Goal: Task Accomplishment & Management: Manage account settings

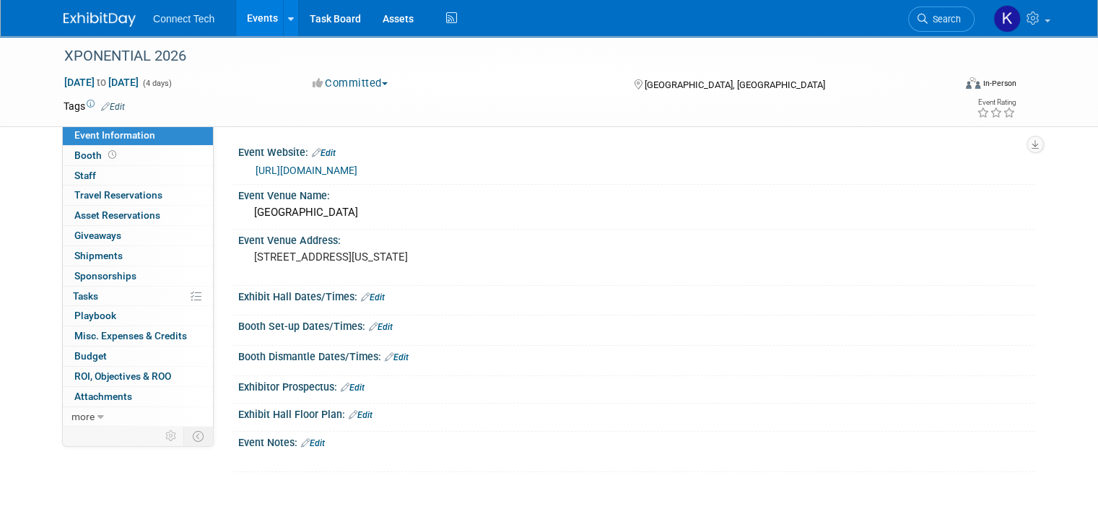
click at [258, 14] on link "Events" at bounding box center [262, 18] width 53 height 36
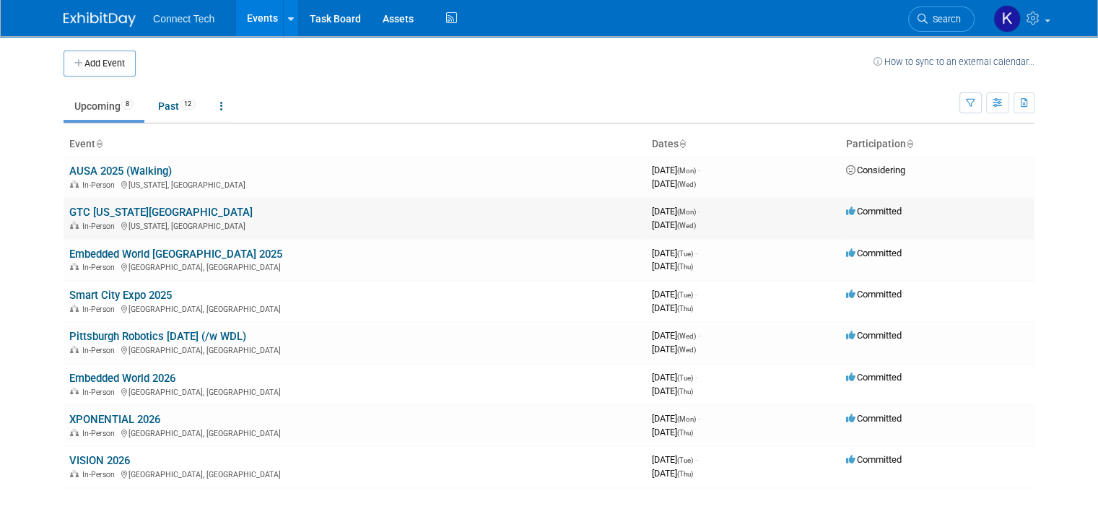
click at [94, 208] on link "GTC [US_STATE][GEOGRAPHIC_DATA]" at bounding box center [160, 212] width 183 height 13
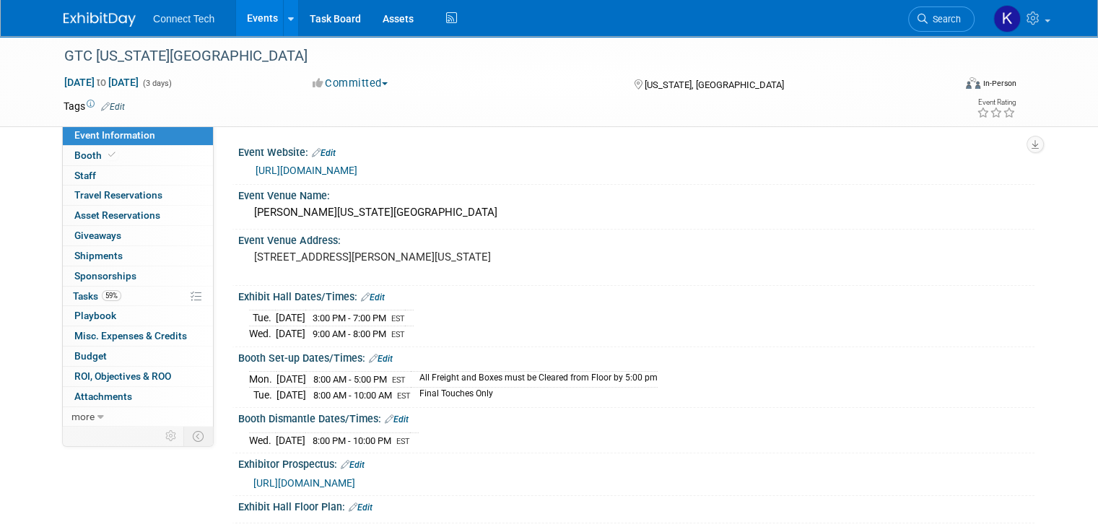
click at [361, 297] on link "Edit" at bounding box center [373, 297] width 24 height 10
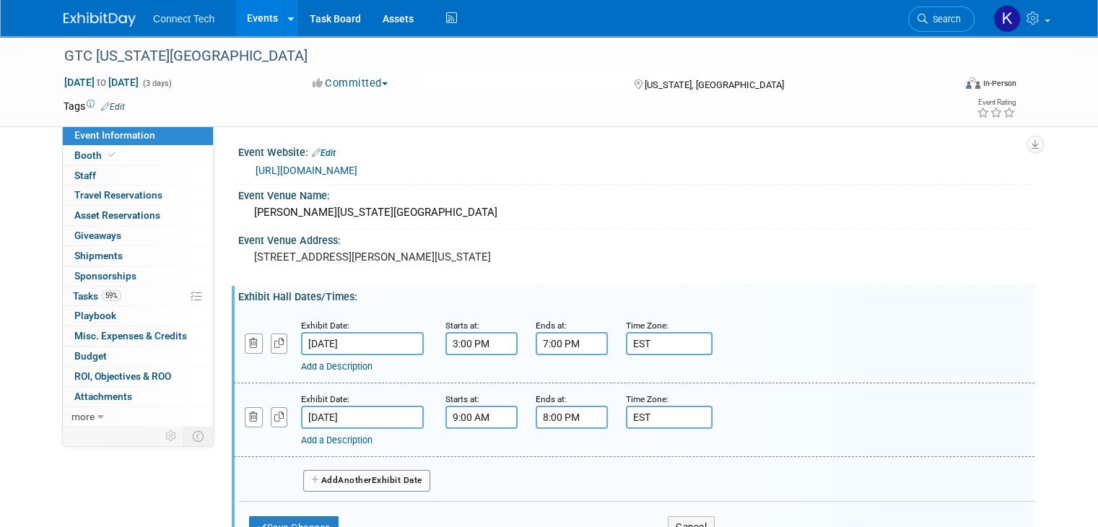
click at [465, 346] on input "3:00 PM" at bounding box center [481, 343] width 72 height 23
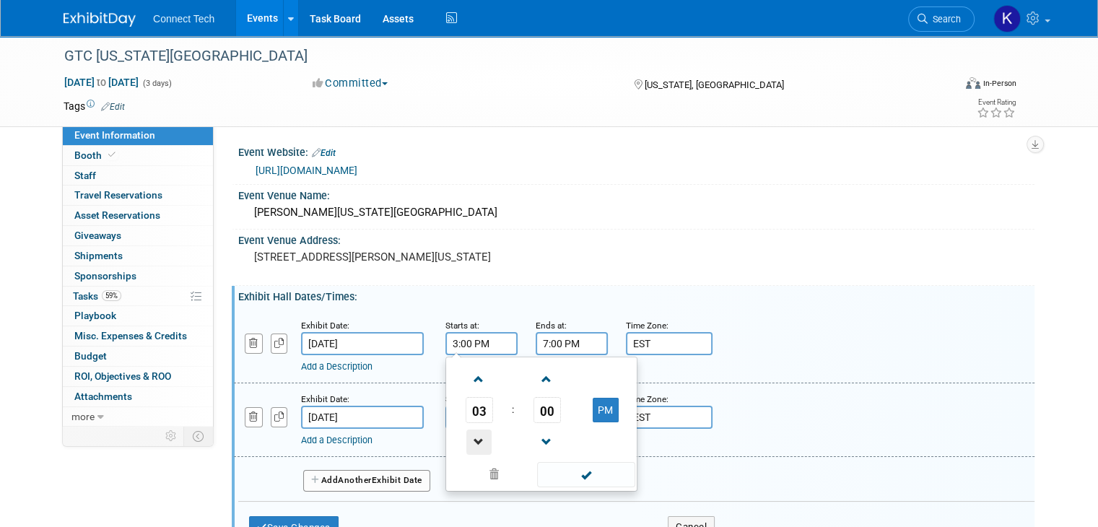
click at [472, 434] on span at bounding box center [478, 442] width 25 height 25
type input "2:00 PM"
click at [579, 469] on span at bounding box center [585, 474] width 97 height 25
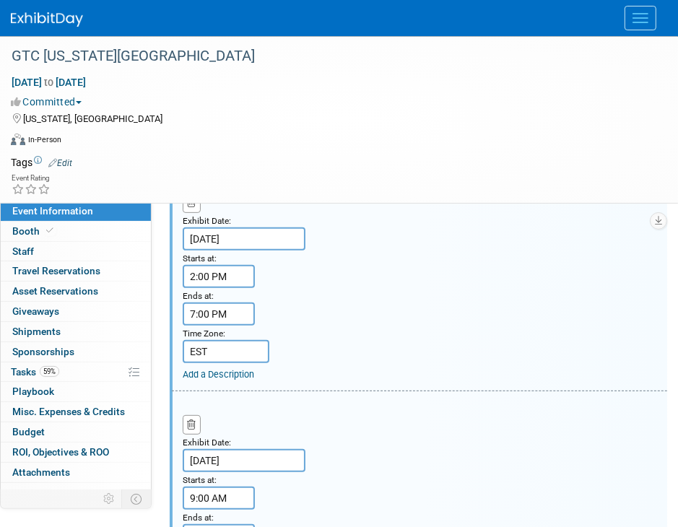
scroll to position [289, 0]
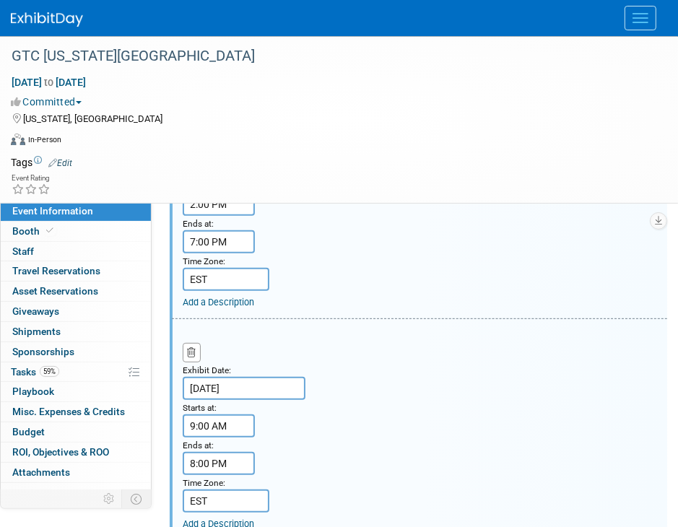
click at [246, 297] on link "Add a Description" at bounding box center [218, 302] width 71 height 11
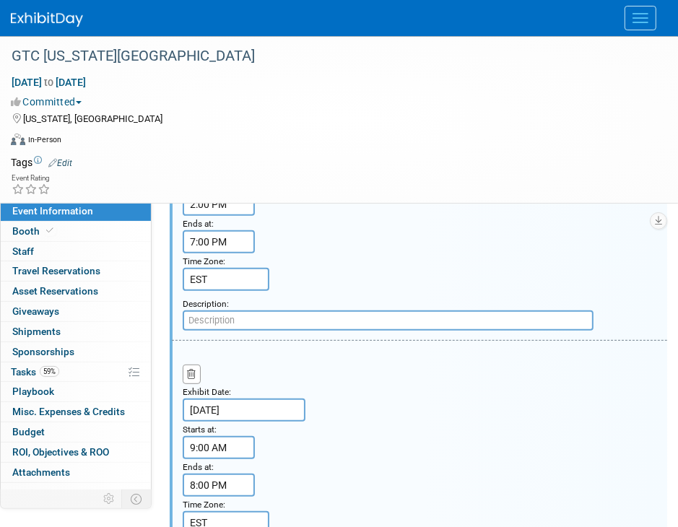
click at [295, 322] on input "text" at bounding box center [388, 320] width 411 height 20
type input "Must be in booth by 1:30pm"
click at [664, 318] on div "Description: Must be in booth by 1:30pm" at bounding box center [425, 313] width 484 height 35
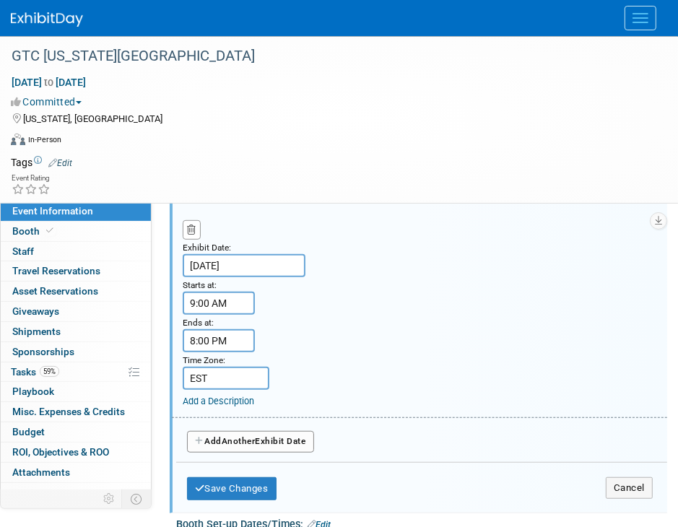
scroll to position [505, 0]
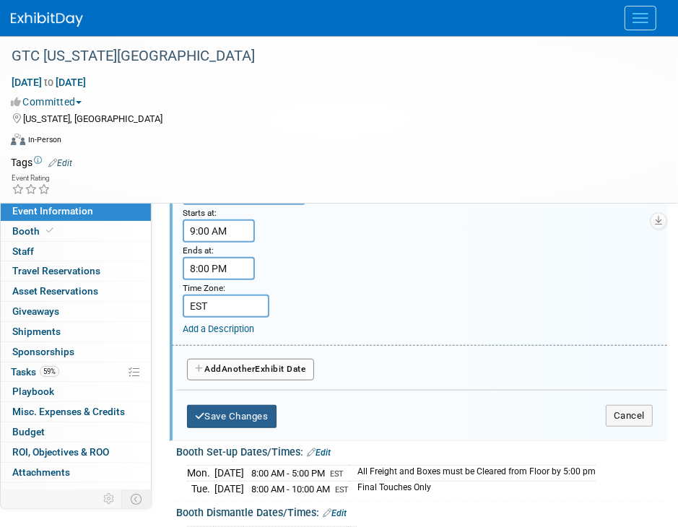
click at [248, 414] on button "Save Changes" at bounding box center [232, 416] width 90 height 23
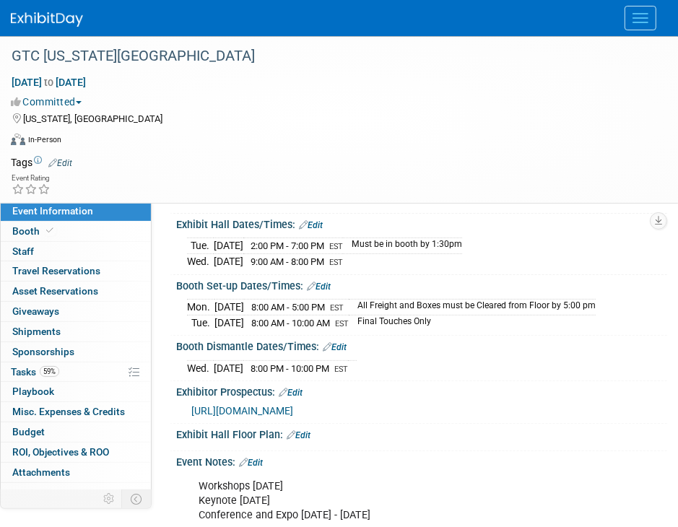
scroll to position [76, 0]
